Goal: Task Accomplishment & Management: Use online tool/utility

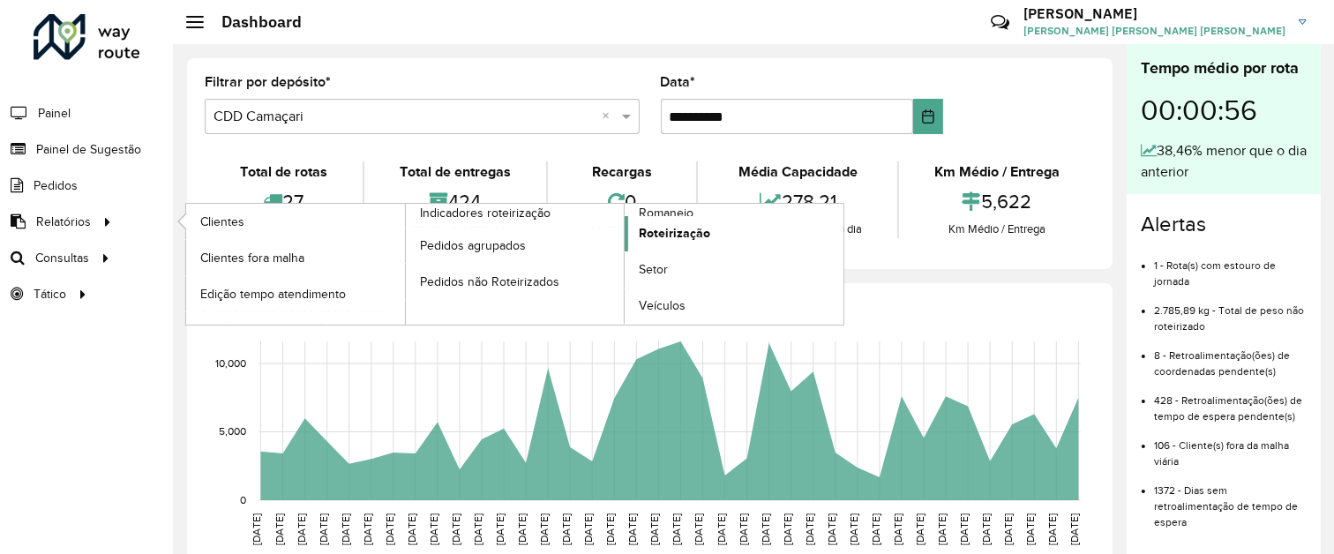
click at [648, 235] on span "Roteirização" at bounding box center [674, 233] width 71 height 19
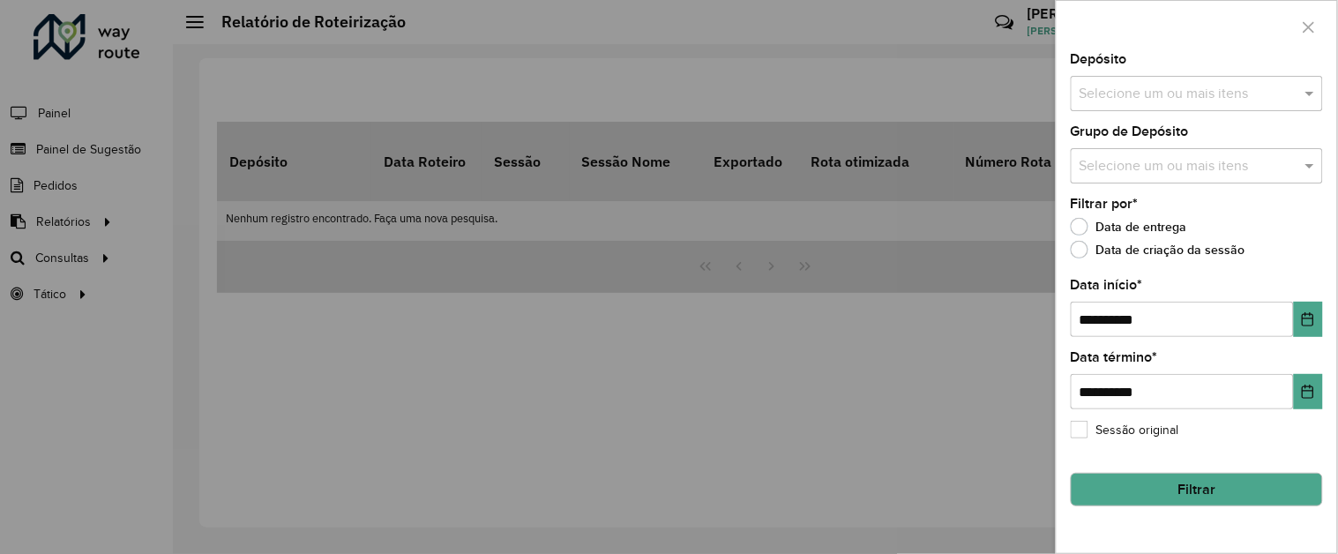
click at [1267, 99] on input "text" at bounding box center [1188, 94] width 226 height 21
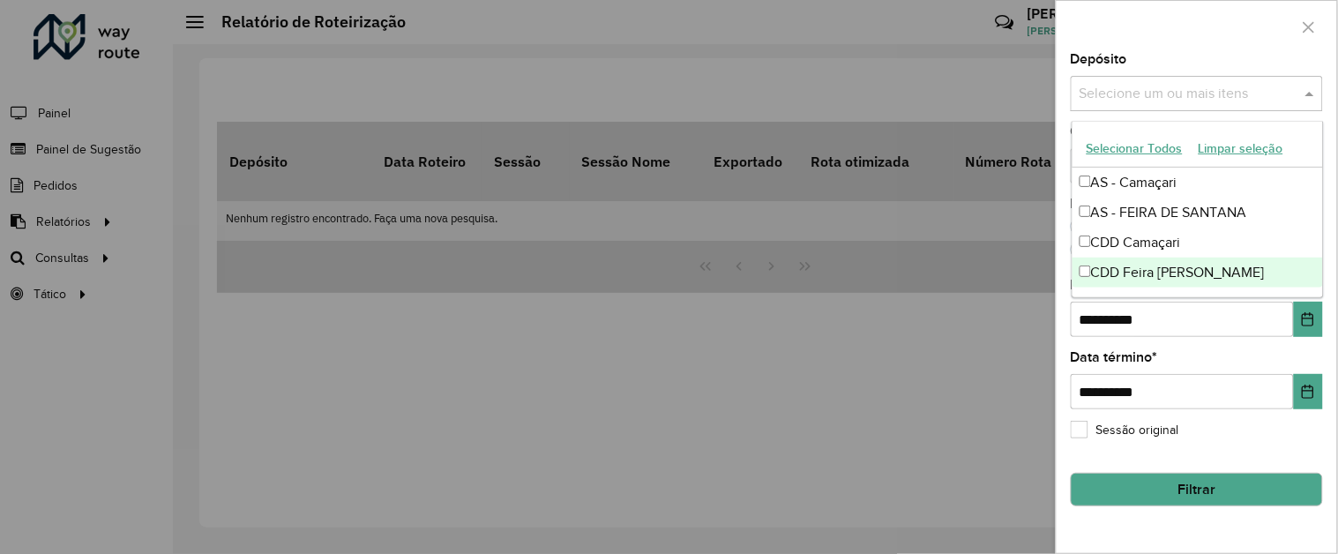
click at [1195, 274] on div "CDD Feira [PERSON_NAME]" at bounding box center [1198, 273] width 251 height 30
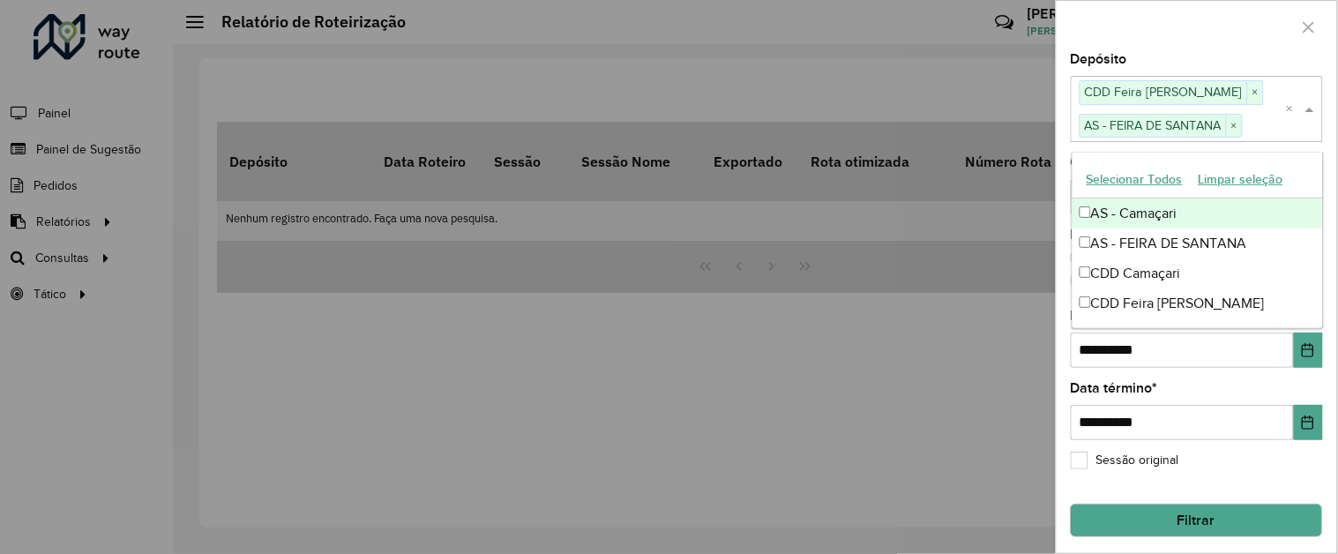
click at [1214, 56] on div "Depósito Selecione um ou mais itens CDD Feira [PERSON_NAME] × AS - FEIRA [PERSO…" at bounding box center [1197, 97] width 252 height 88
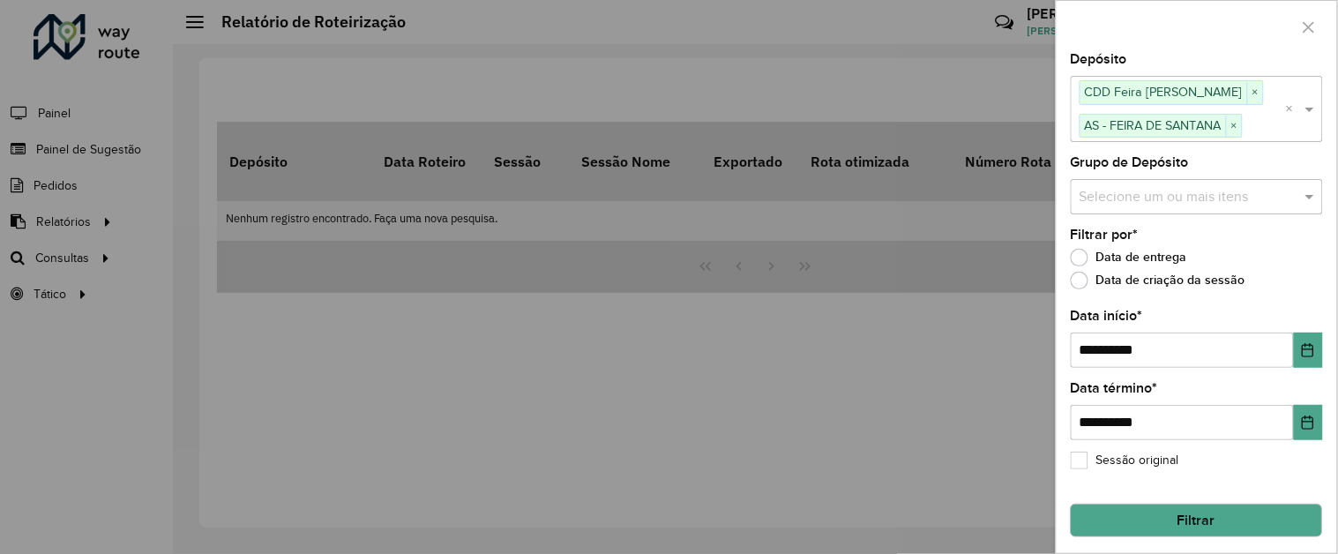
click at [1280, 194] on input "text" at bounding box center [1188, 196] width 226 height 21
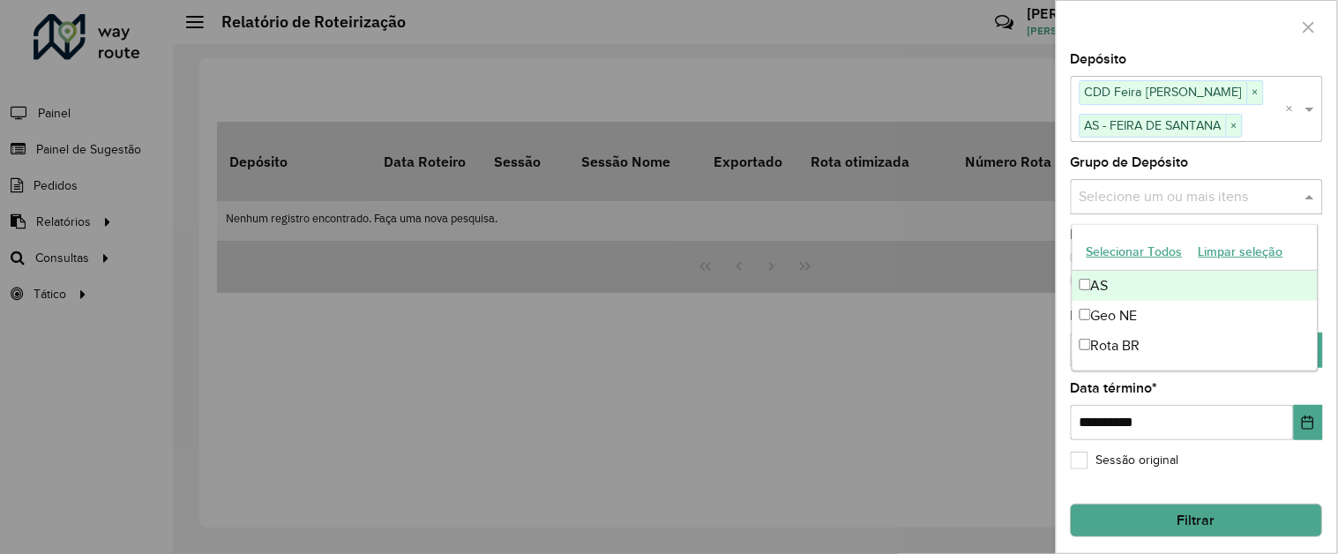
click at [1280, 194] on input "text" at bounding box center [1188, 196] width 226 height 21
click at [1291, 163] on div "Grupo de Depósito Selecione um ou mais itens" at bounding box center [1197, 185] width 252 height 58
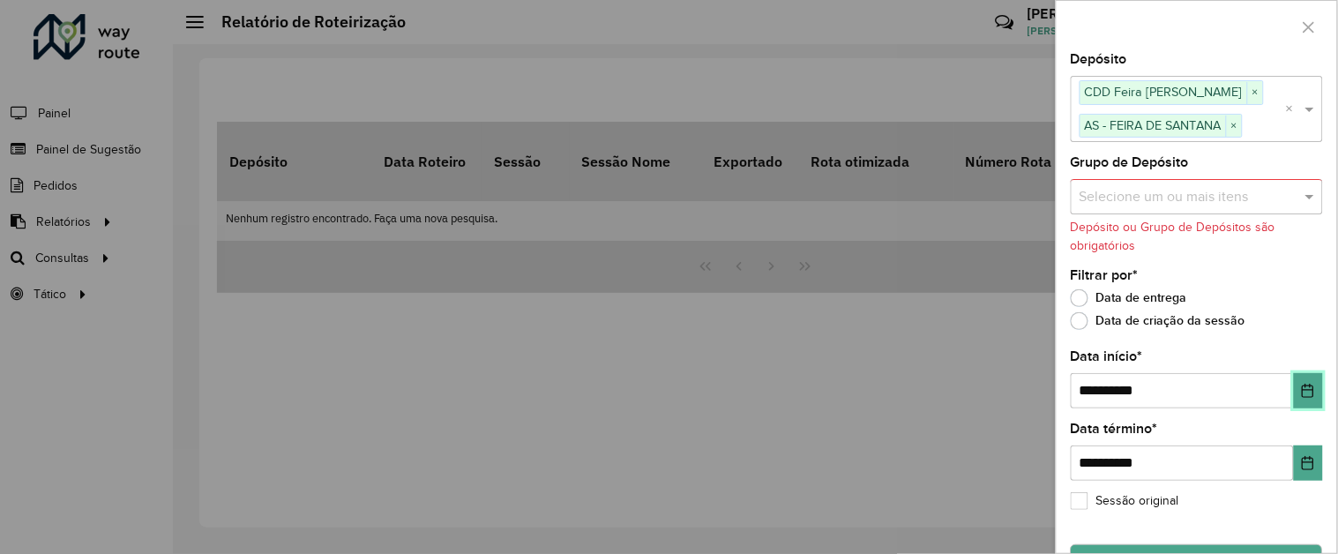
click at [1301, 386] on icon "Choose Date" at bounding box center [1308, 391] width 14 height 14
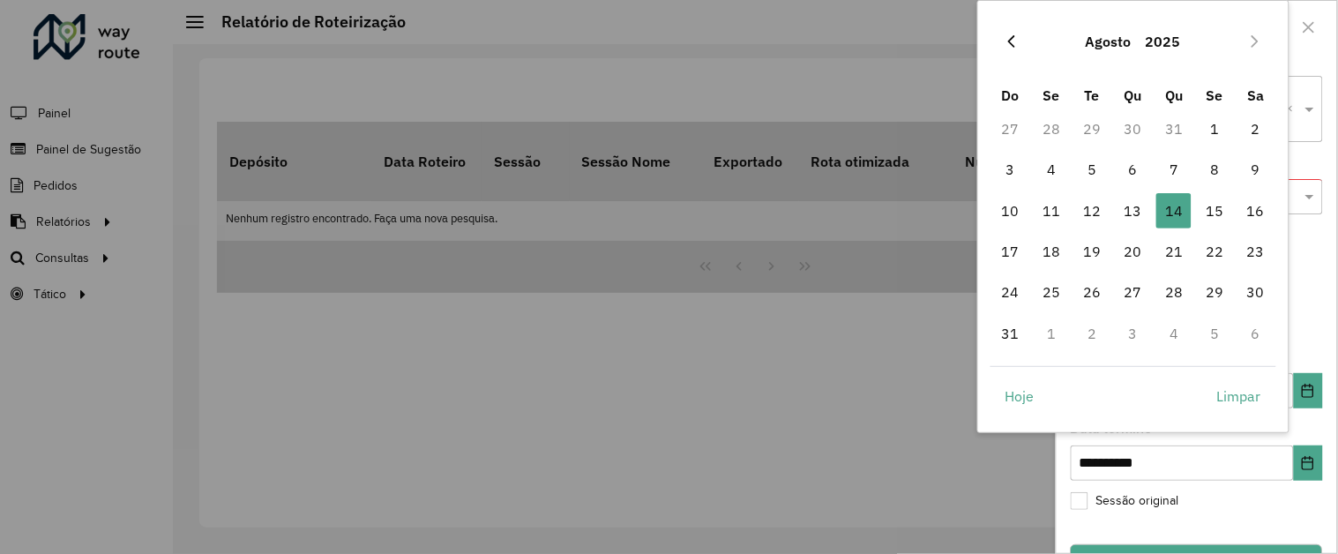
click at [1011, 40] on icon "Previous Month" at bounding box center [1012, 41] width 14 height 14
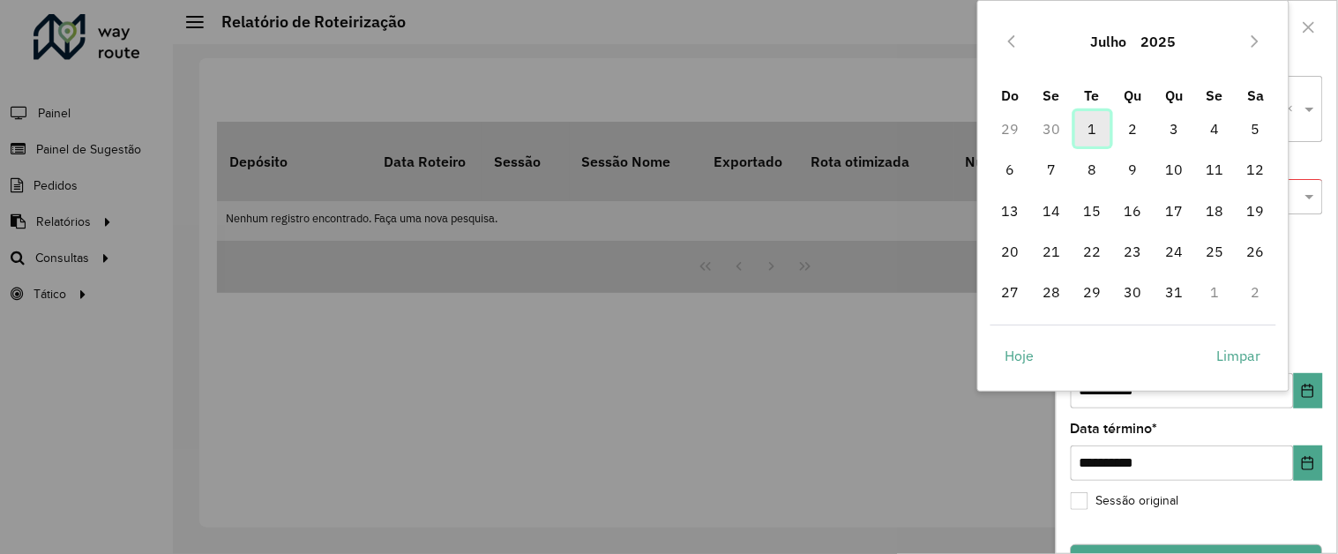
click at [1092, 132] on span "1" at bounding box center [1092, 128] width 35 height 35
type input "**********"
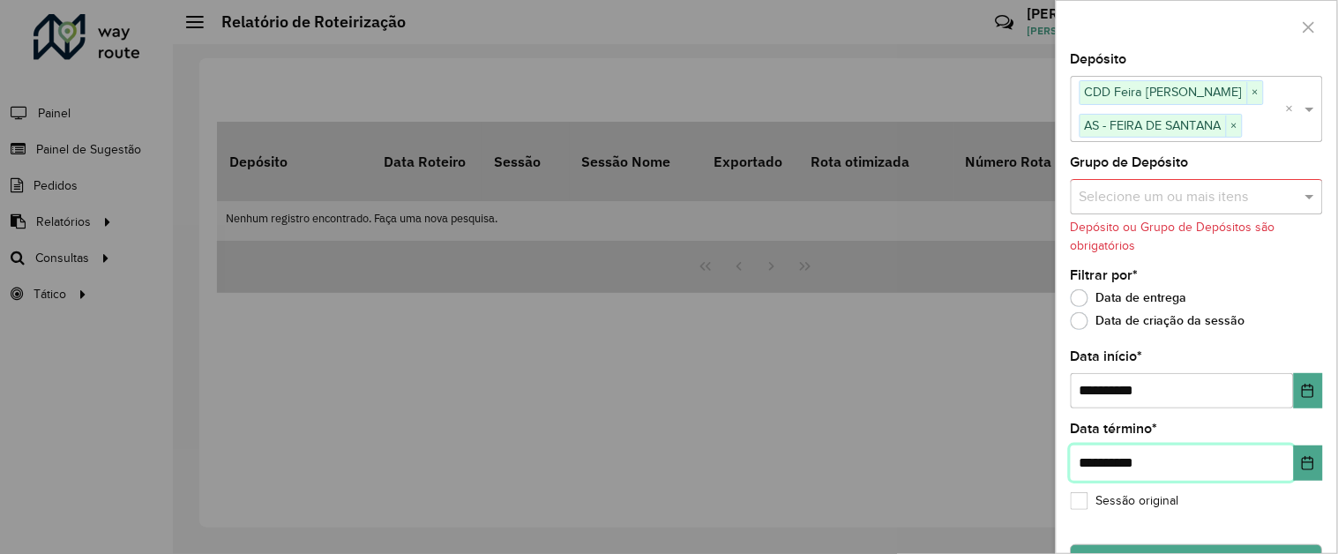
drag, startPoint x: 1266, startPoint y: 468, endPoint x: 1268, endPoint y: 457, distance: 10.7
click at [1267, 457] on input "**********" at bounding box center [1182, 463] width 223 height 35
click at [1304, 461] on icon "Choose Date" at bounding box center [1308, 463] width 14 height 14
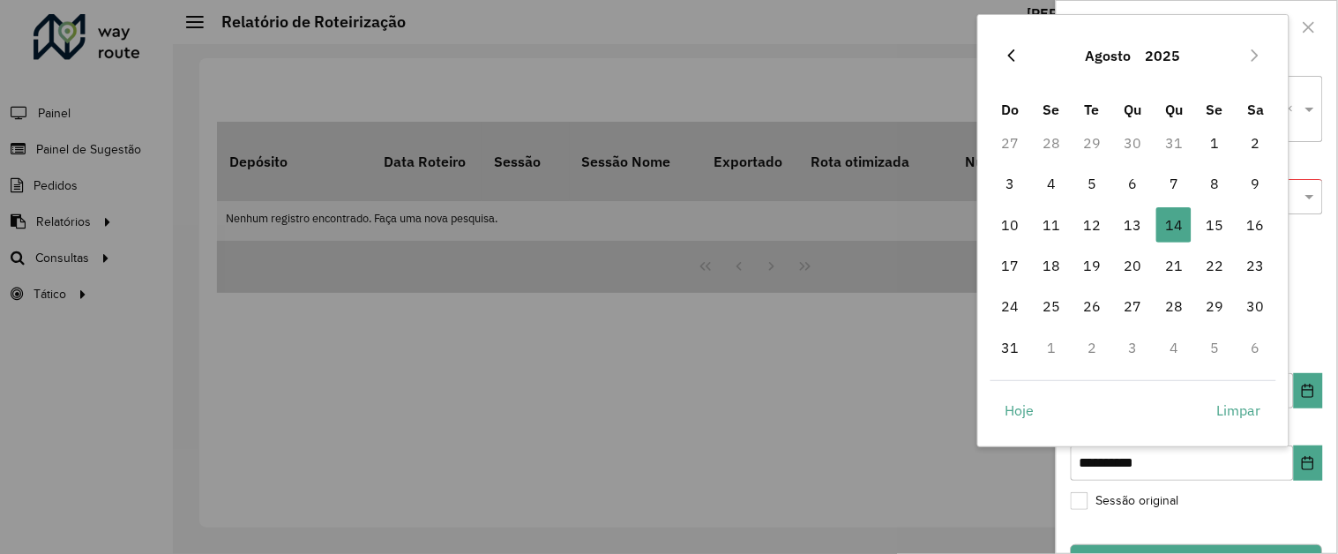
click at [1009, 57] on icon "Previous Month" at bounding box center [1012, 56] width 14 height 14
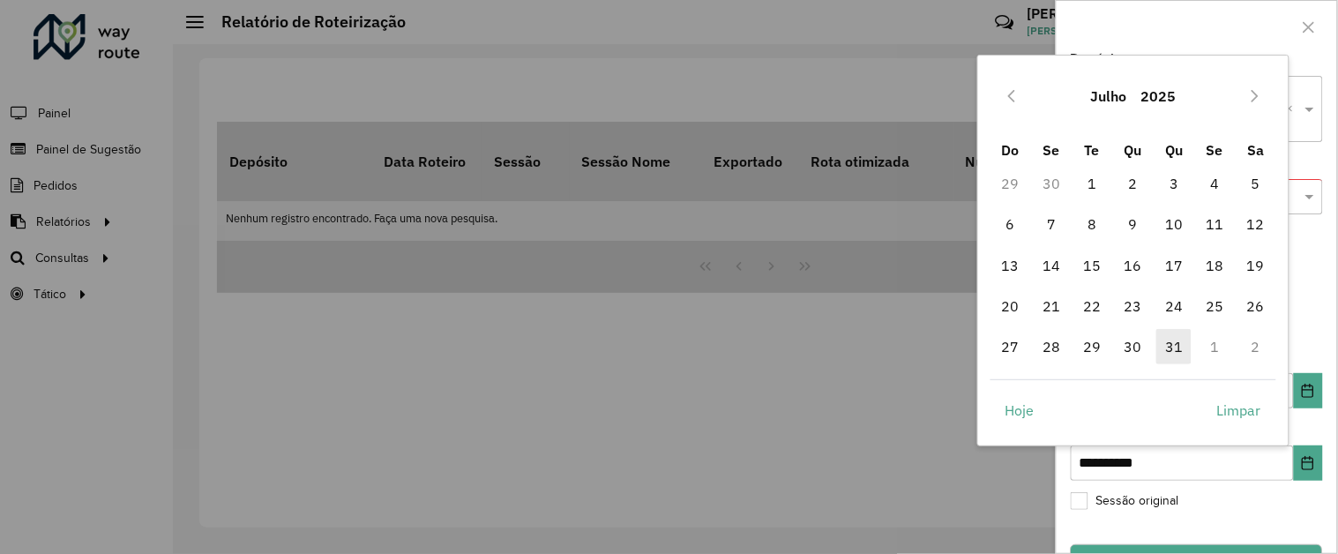
click at [1170, 350] on span "31" at bounding box center [1174, 346] width 35 height 35
type input "**********"
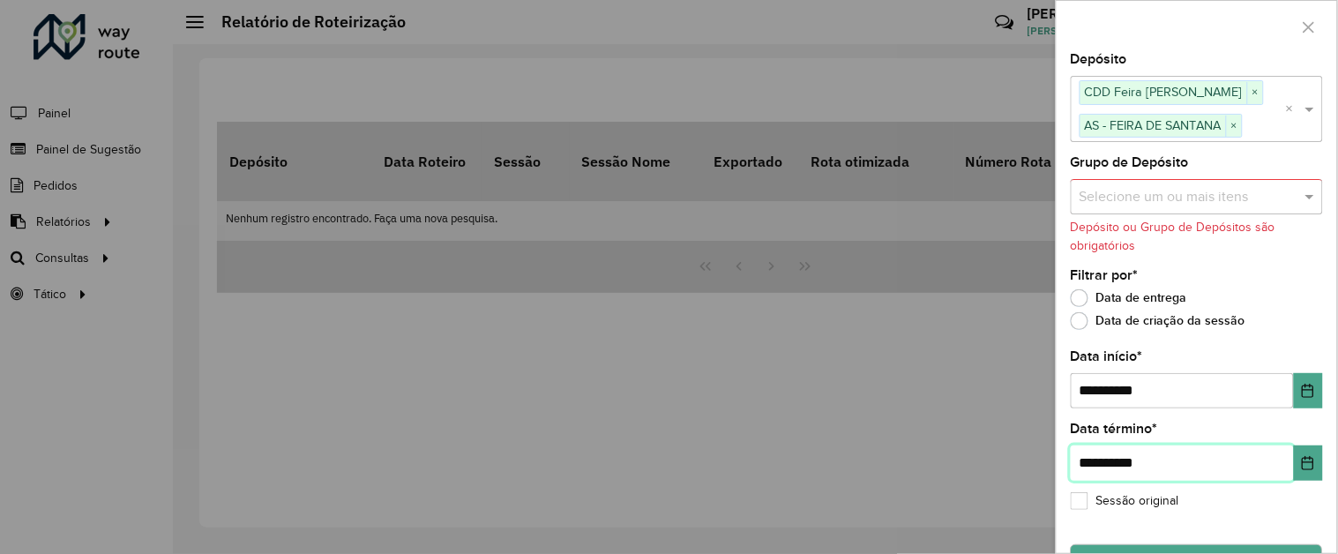
scroll to position [48, 0]
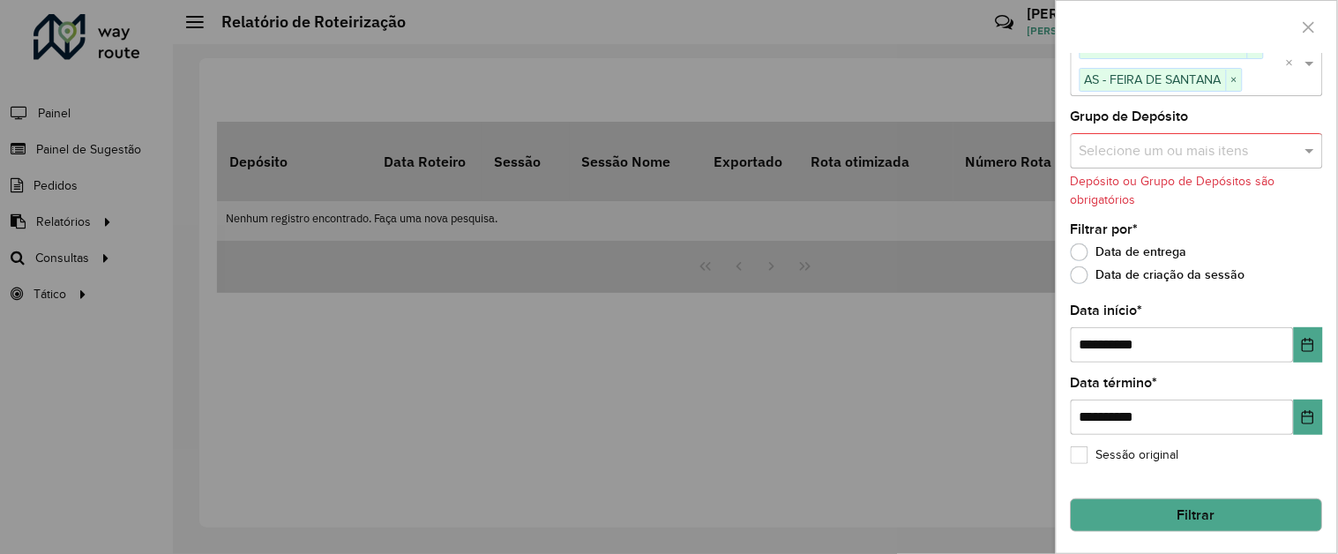
click at [1262, 507] on button "Filtrar" at bounding box center [1197, 515] width 252 height 34
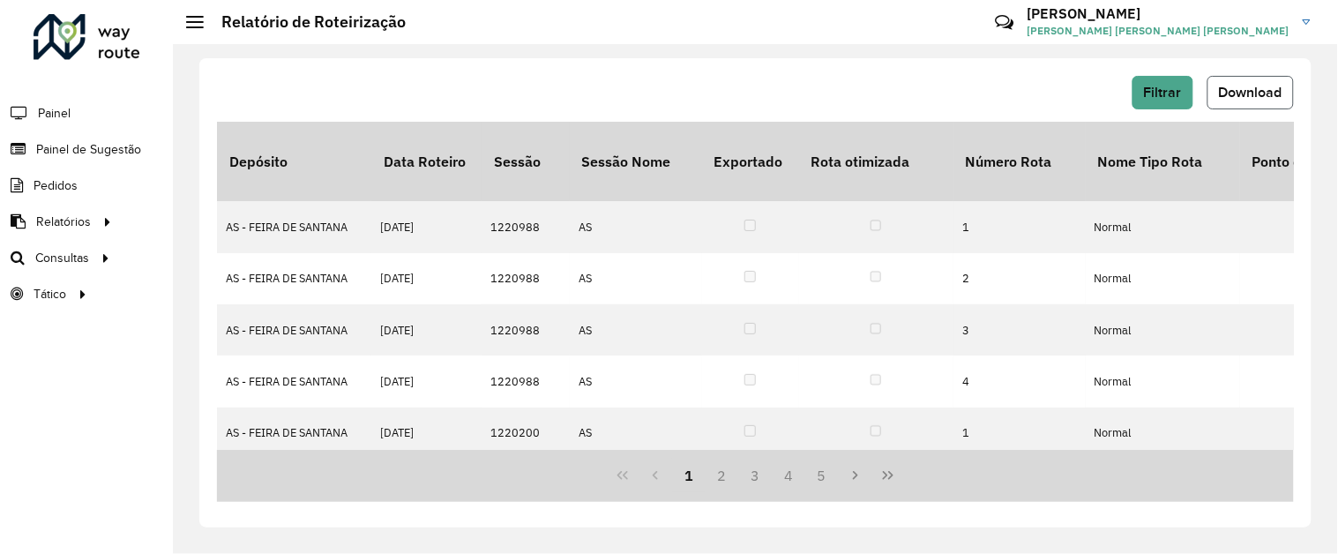
click at [1258, 97] on span "Download" at bounding box center [1251, 92] width 64 height 15
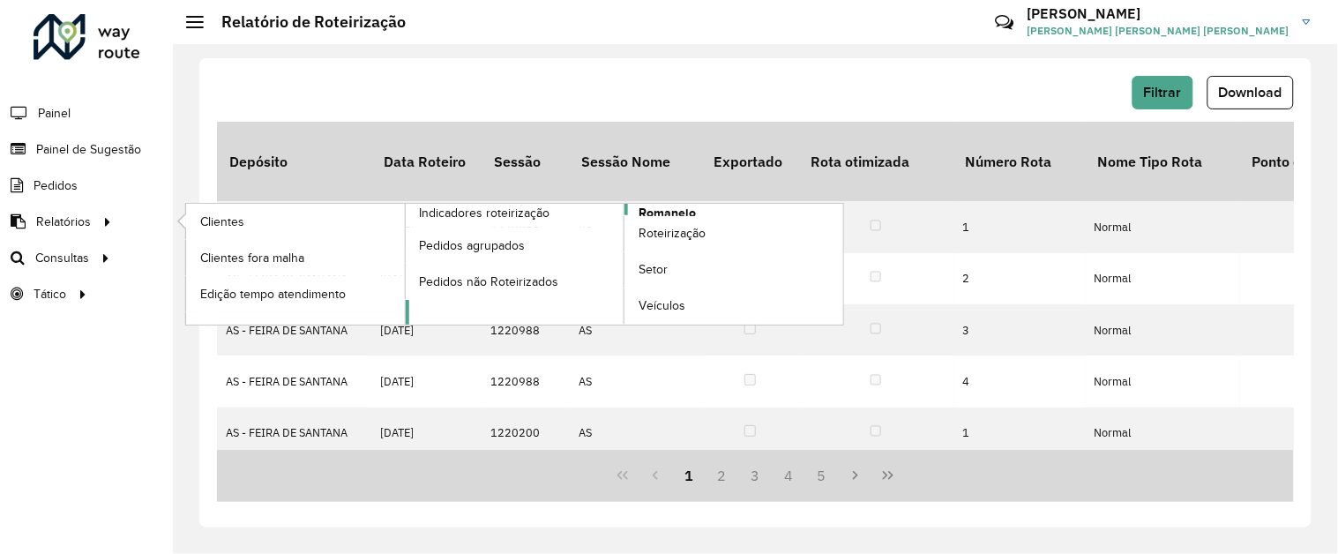
click at [650, 212] on span "Romaneio" at bounding box center [667, 213] width 57 height 19
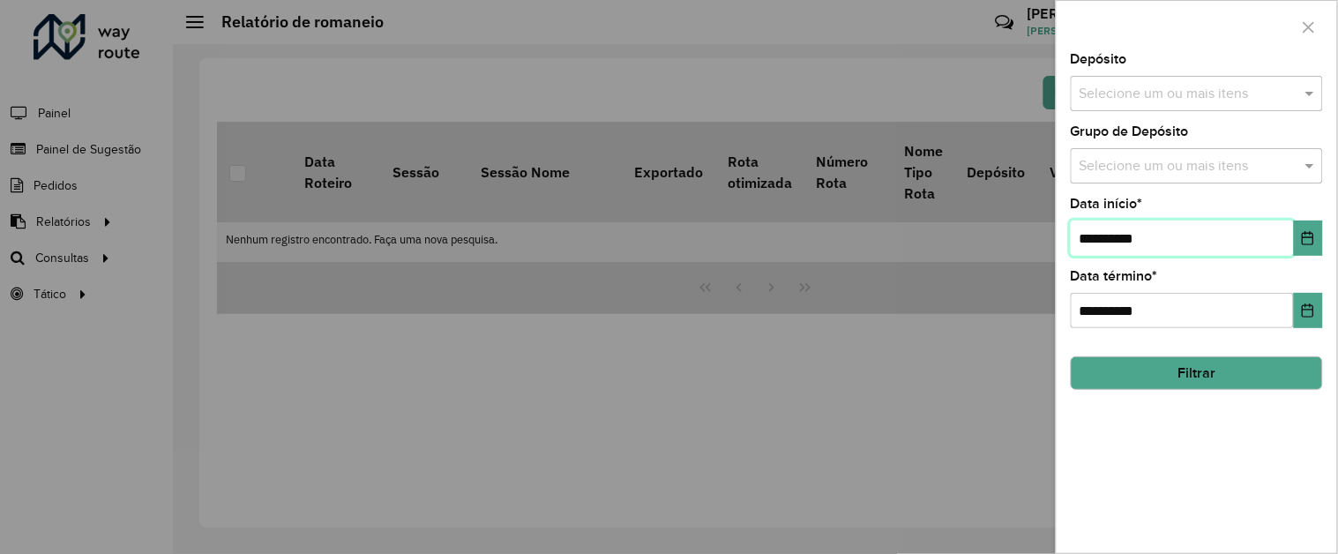
click at [1173, 245] on input "**********" at bounding box center [1182, 238] width 223 height 35
click at [1308, 245] on icon "Choose Date" at bounding box center [1308, 238] width 11 height 14
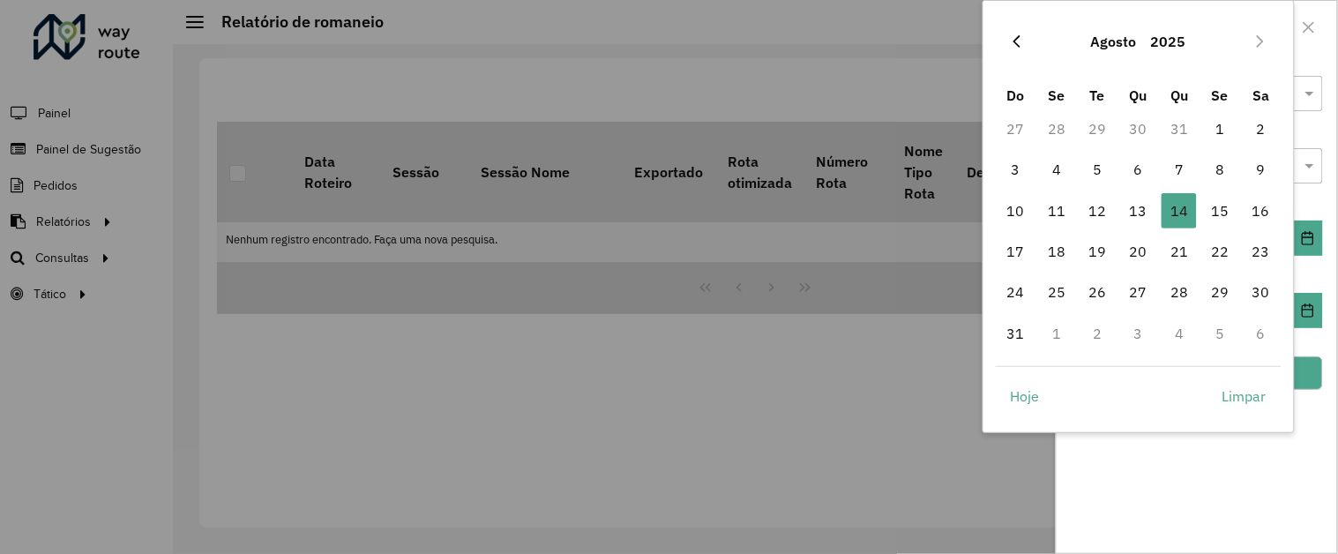
click at [1015, 49] on button "Previous Month" at bounding box center [1017, 41] width 28 height 28
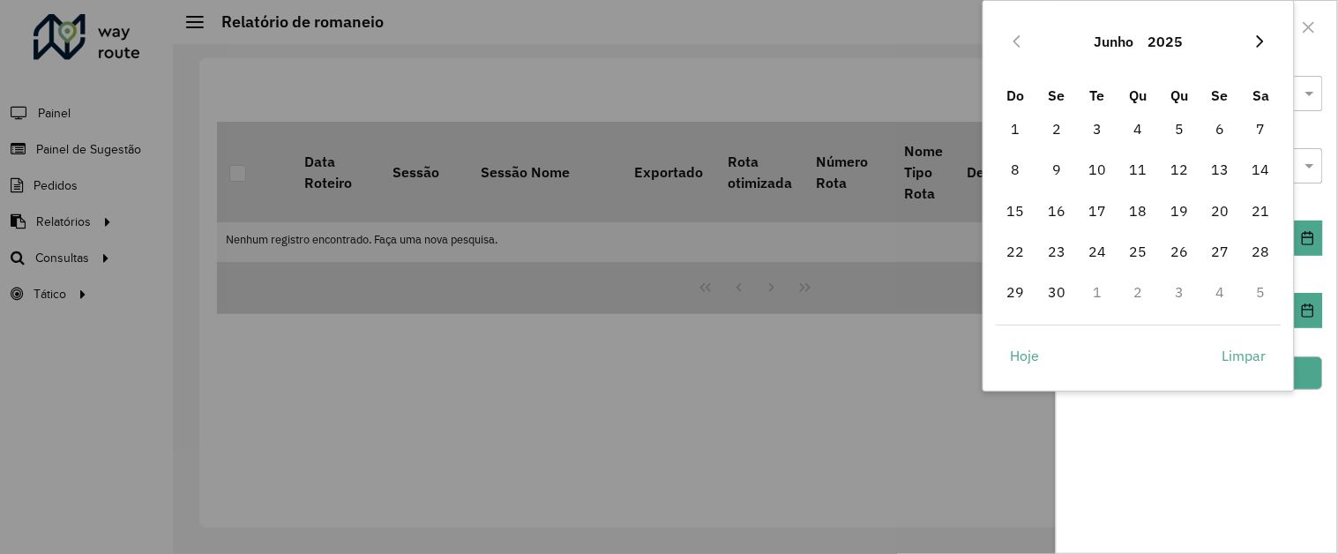
click at [1256, 41] on icon "Next Month" at bounding box center [1261, 41] width 14 height 14
click at [1091, 120] on span "1" at bounding box center [1098, 128] width 35 height 35
type input "**********"
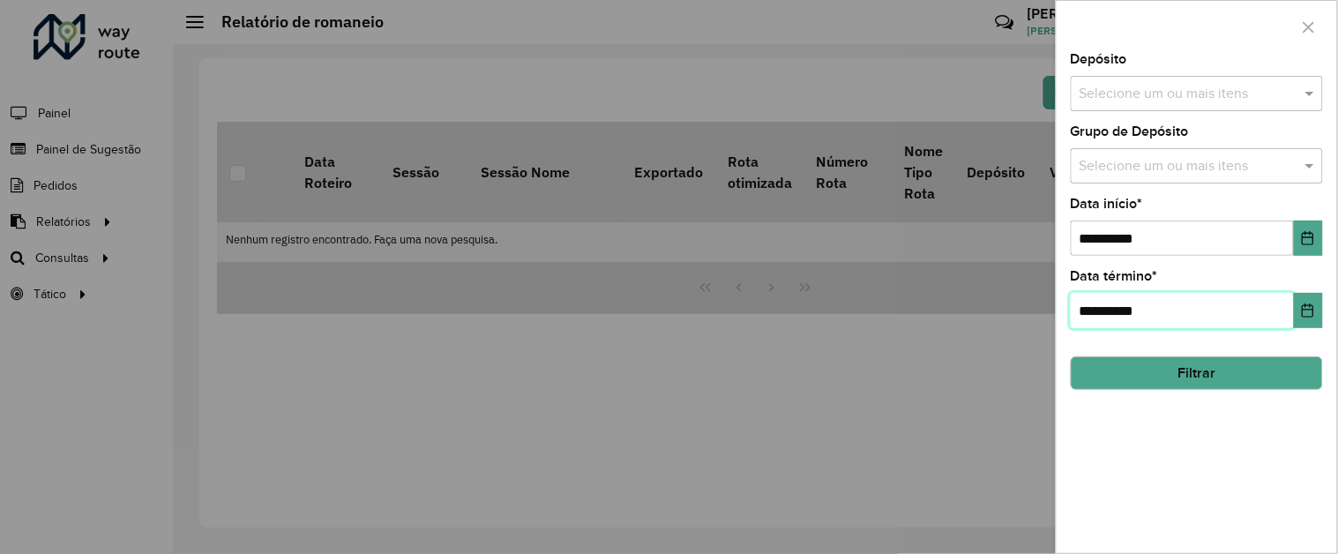
click at [1212, 310] on input "**********" at bounding box center [1182, 310] width 223 height 35
click at [1310, 305] on icon "Choose Date" at bounding box center [1308, 310] width 14 height 14
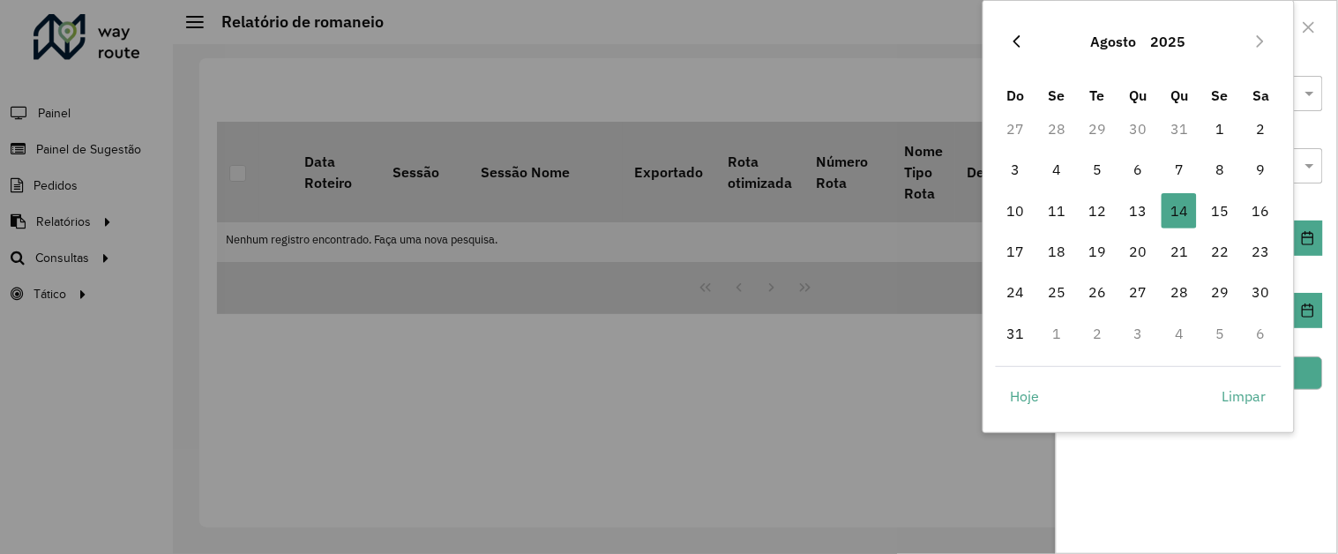
click at [1019, 48] on icon "Previous Month" at bounding box center [1017, 41] width 14 height 14
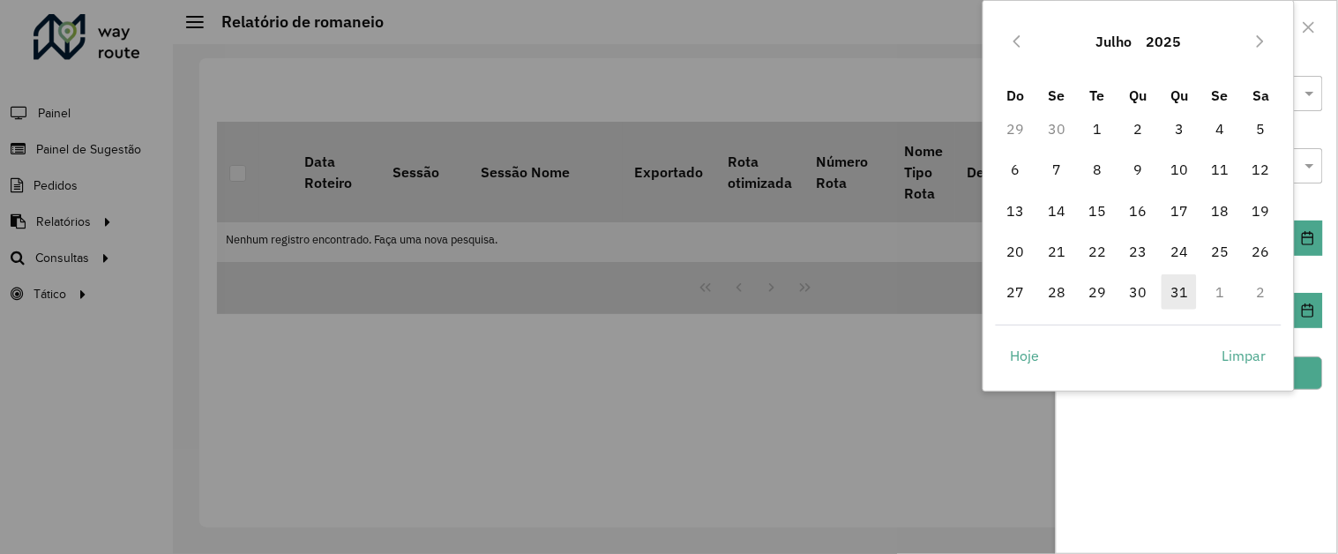
click at [1185, 292] on span "31" at bounding box center [1179, 291] width 35 height 35
type input "**********"
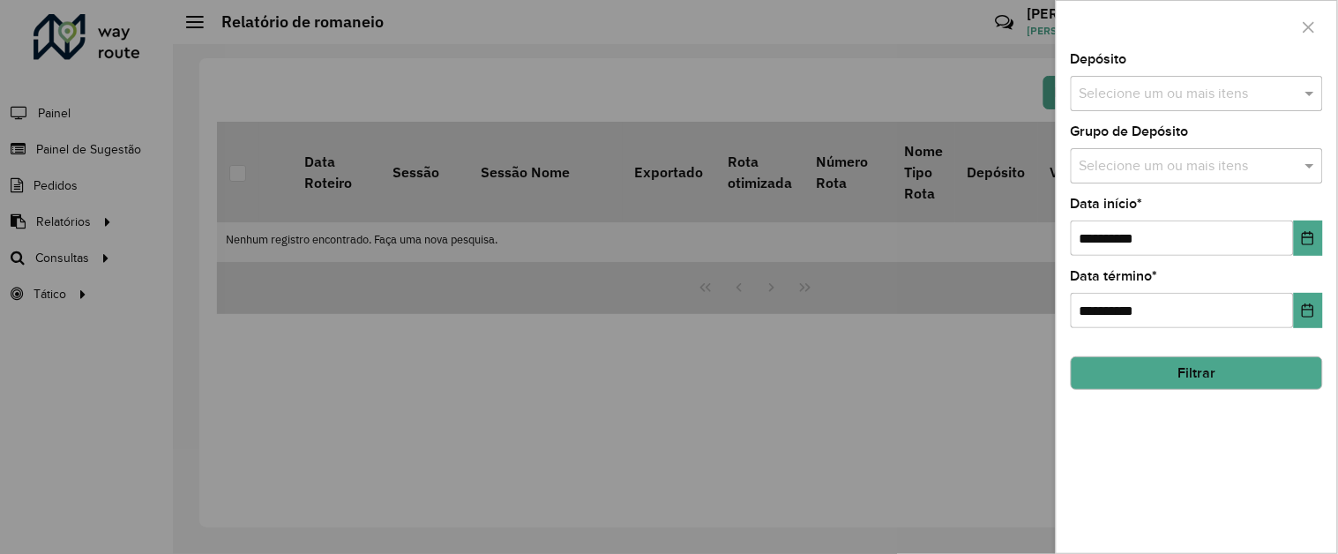
click at [1218, 375] on button "Filtrar" at bounding box center [1197, 373] width 252 height 34
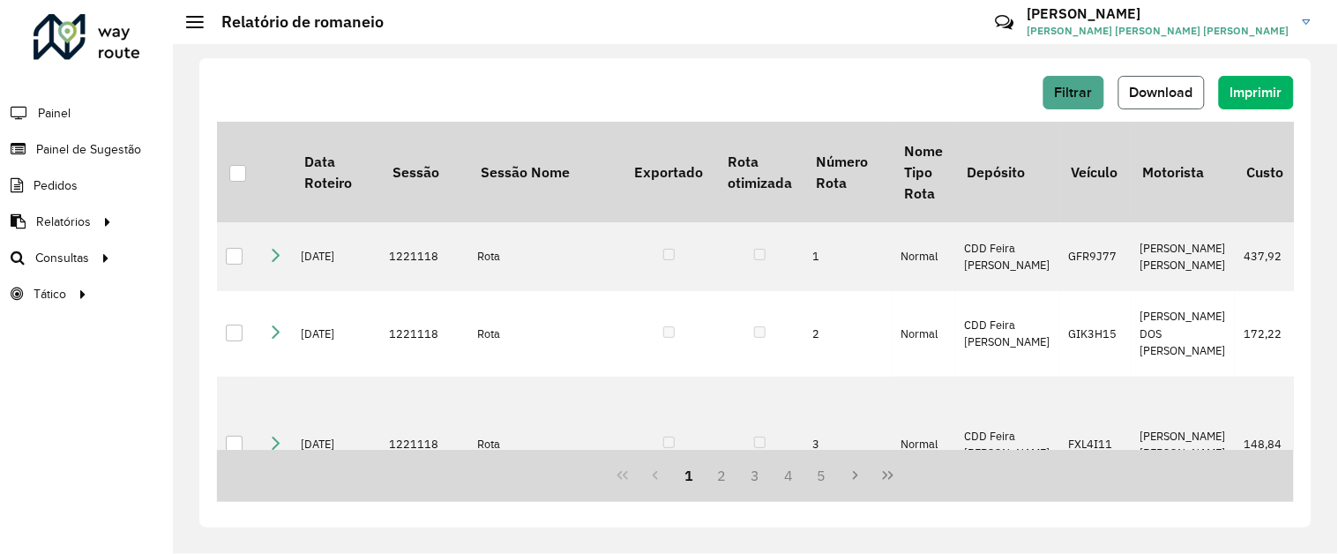
click at [1168, 103] on button "Download" at bounding box center [1162, 93] width 86 height 34
click at [108, 140] on span "Painel de Sugestão" at bounding box center [91, 149] width 110 height 19
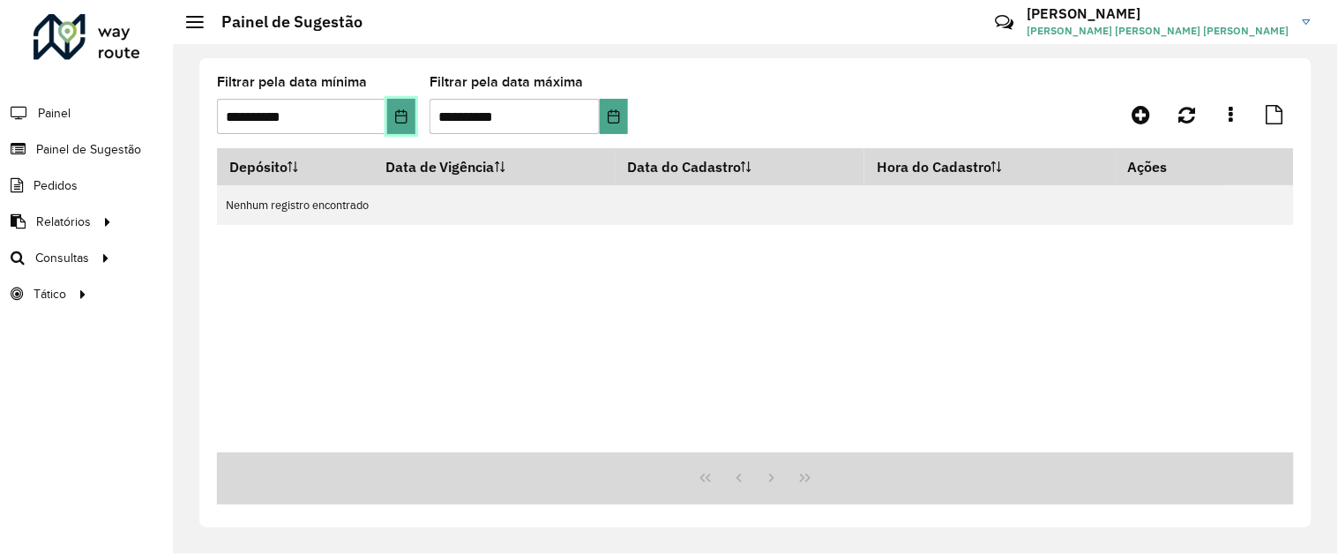
click at [401, 124] on icon "Choose Date" at bounding box center [400, 116] width 11 height 14
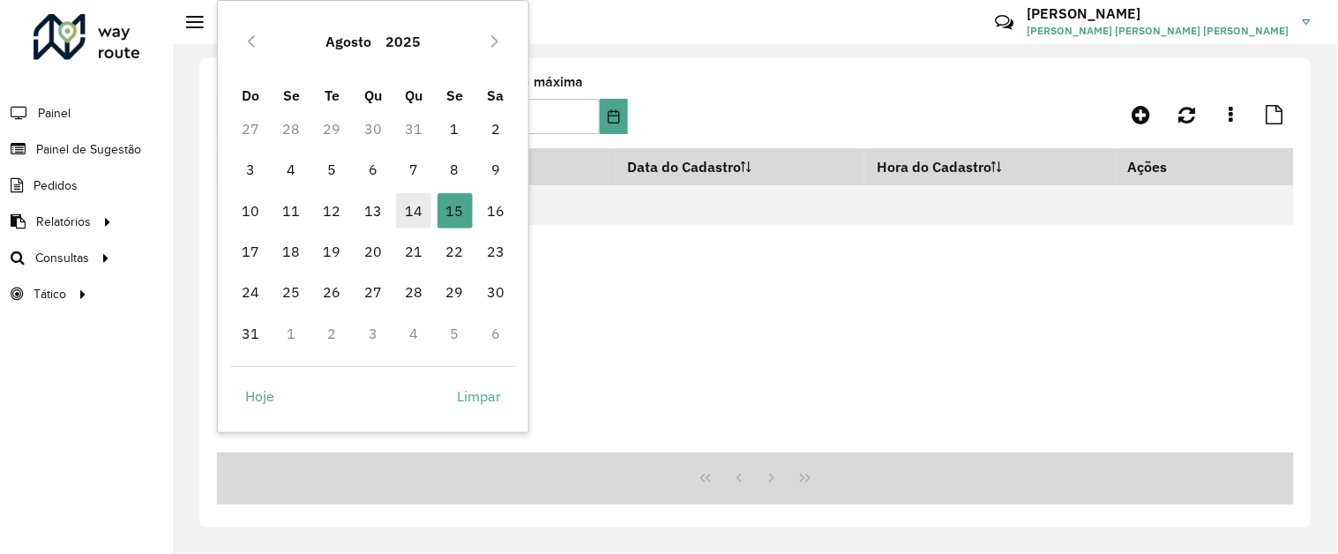
click at [411, 214] on span "14" at bounding box center [413, 210] width 35 height 35
type input "**********"
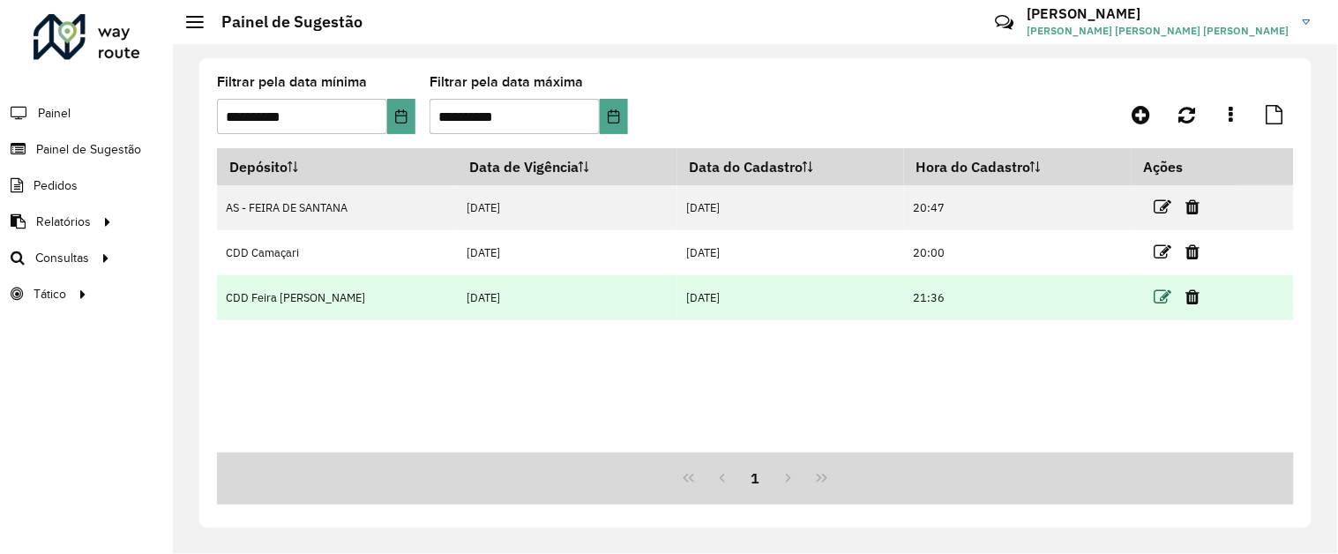
click at [1170, 304] on icon at bounding box center [1164, 297] width 18 height 18
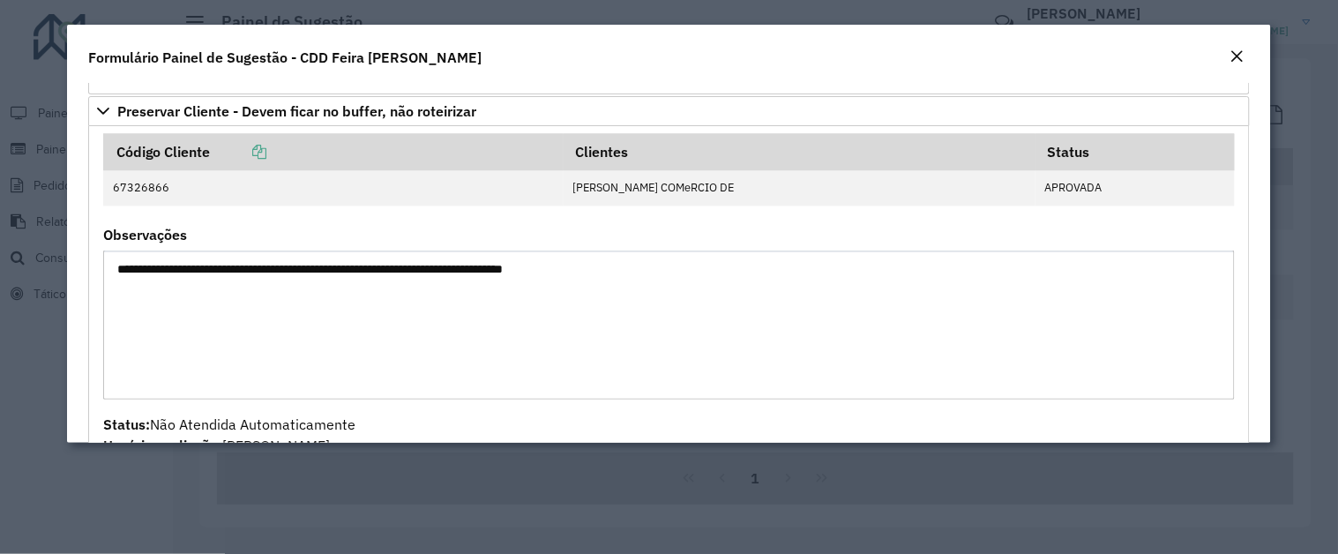
scroll to position [1241, 0]
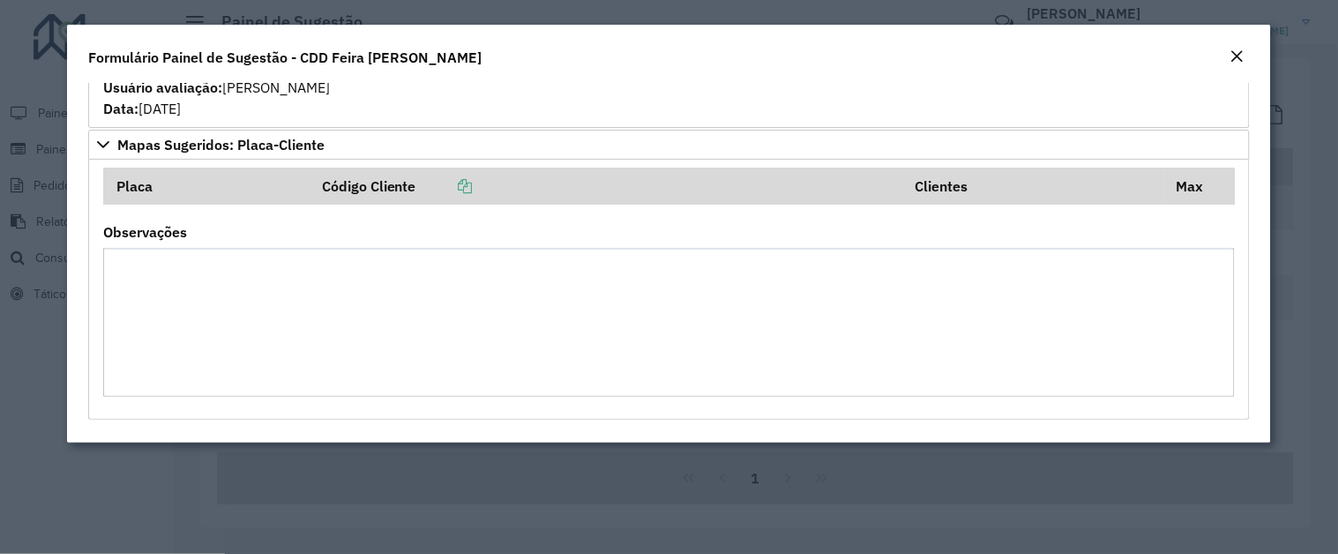
drag, startPoint x: 1237, startPoint y: 51, endPoint x: 1188, endPoint y: 90, distance: 62.8
click at [1233, 49] on em "Close" at bounding box center [1238, 56] width 14 height 14
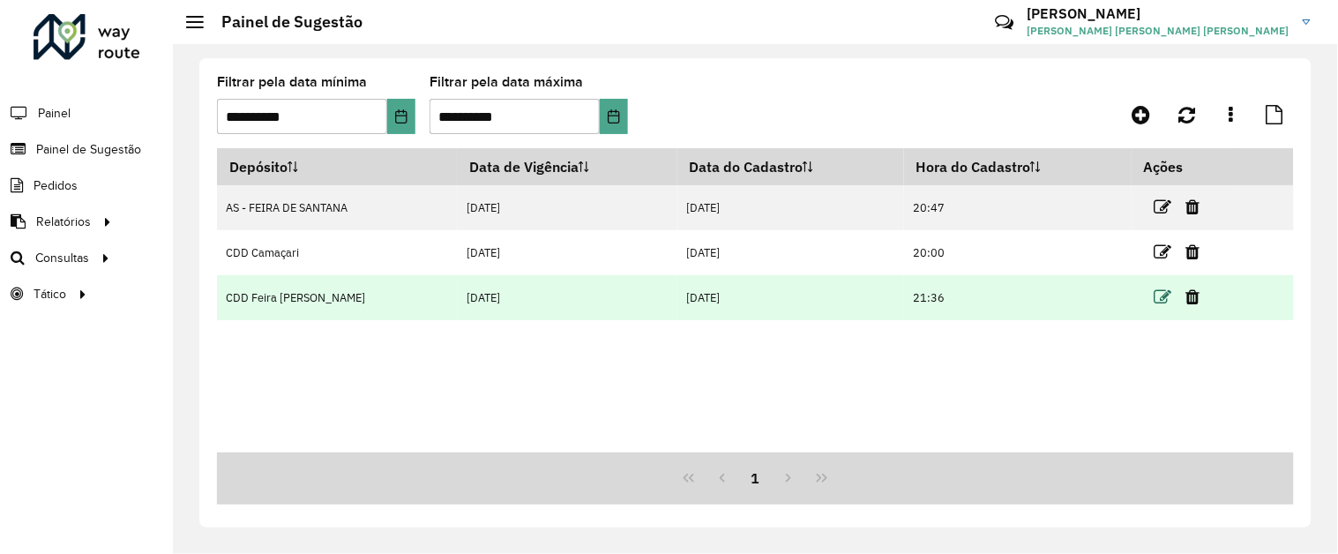
click at [1160, 302] on icon at bounding box center [1164, 297] width 18 height 18
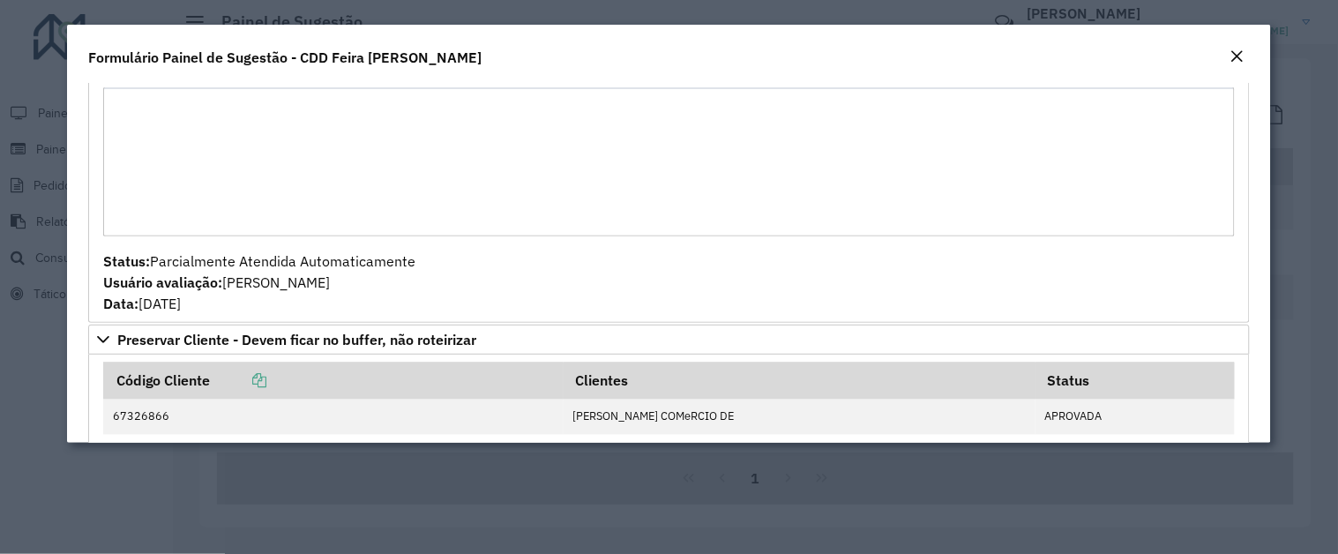
scroll to position [359, 0]
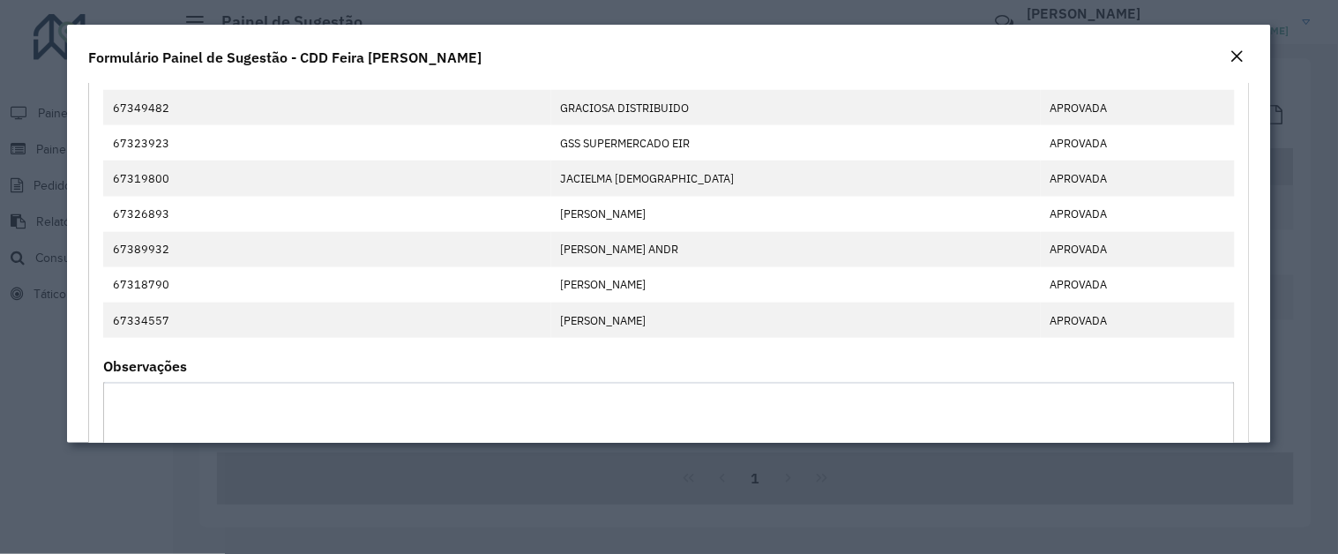
click at [1231, 56] on em "Close" at bounding box center [1238, 56] width 14 height 14
